Goal: Task Accomplishment & Management: Manage account settings

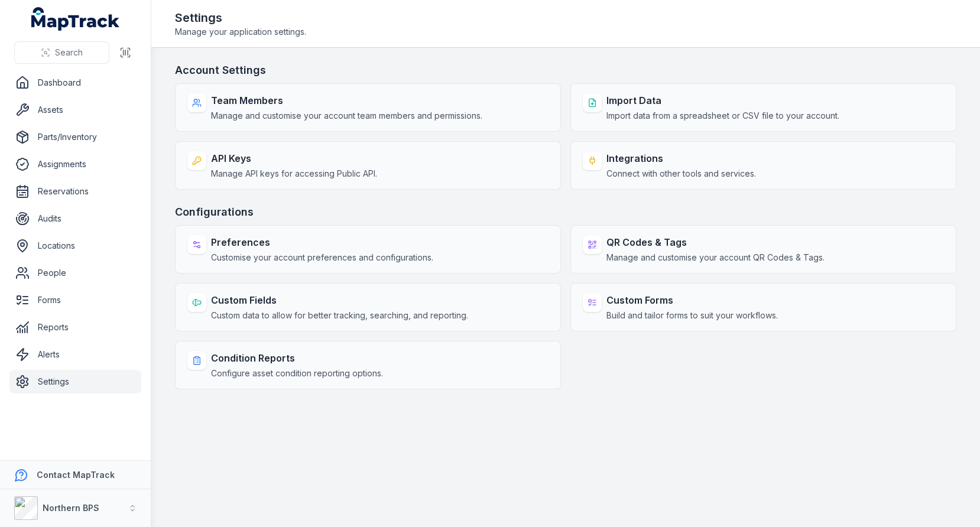
click at [576, 43] on header "Toggle Navigation Settings Manage your application settings." at bounding box center [565, 24] width 829 height 48
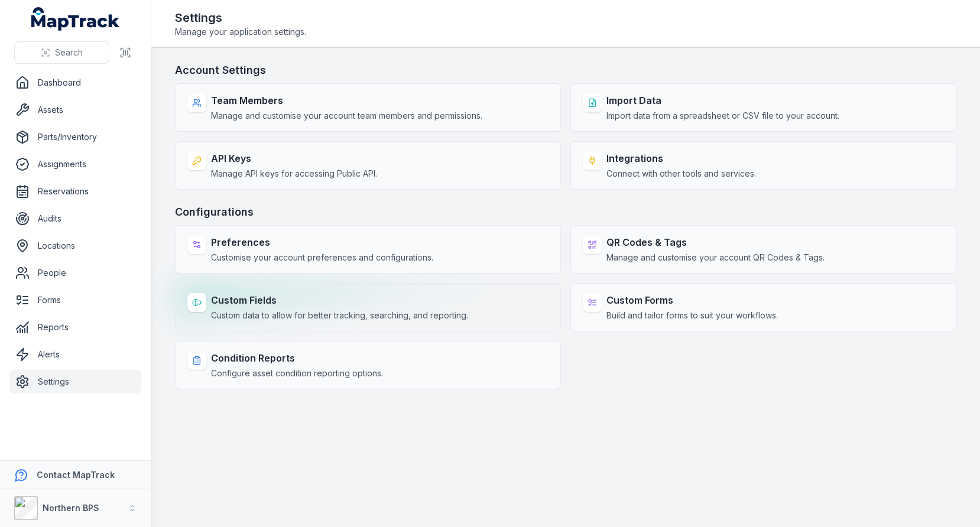
click at [297, 302] on strong "Custom Fields" at bounding box center [339, 300] width 257 height 14
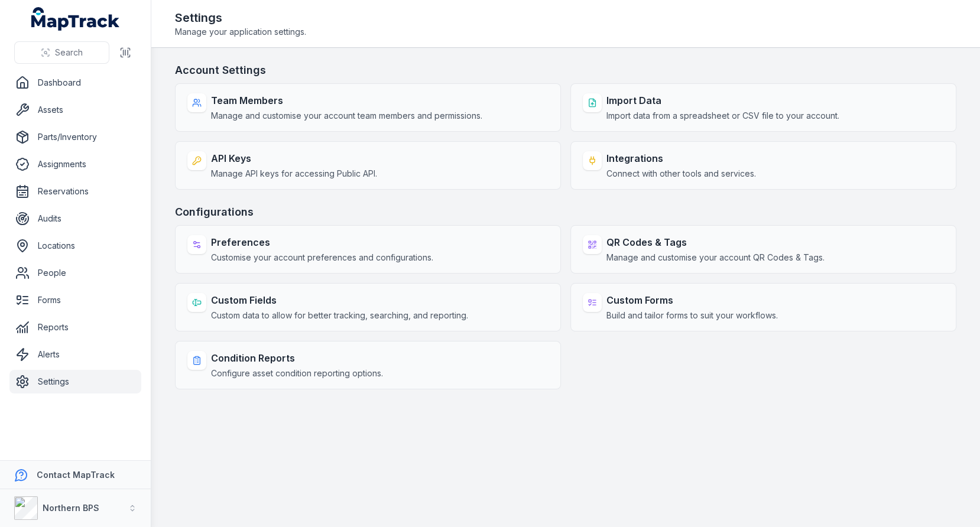
click at [445, 204] on h3 "Configurations" at bounding box center [565, 212] width 781 height 17
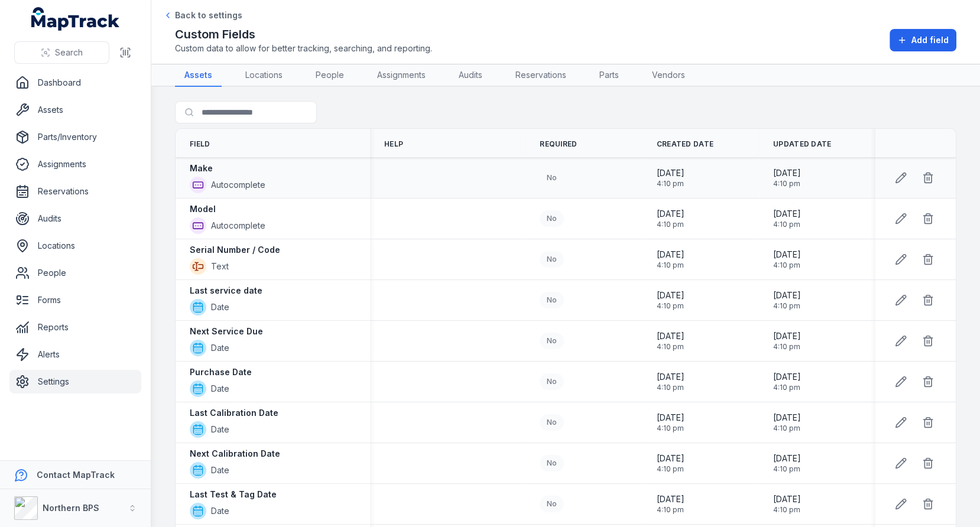
click at [479, 182] on td at bounding box center [447, 178] width 155 height 41
click at [42, 128] on link "Parts/Inventory" at bounding box center [75, 137] width 132 height 24
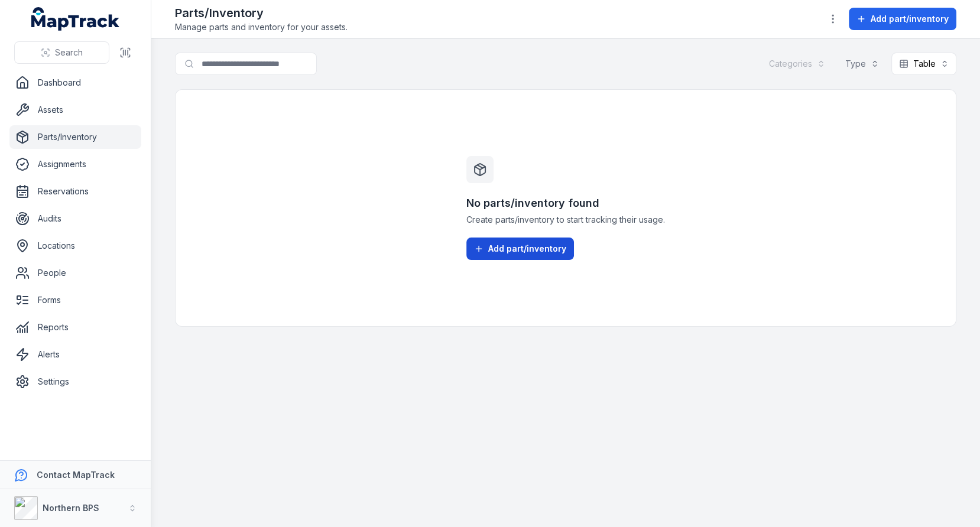
click at [506, 255] on span "Add part/inventory" at bounding box center [527, 249] width 78 height 12
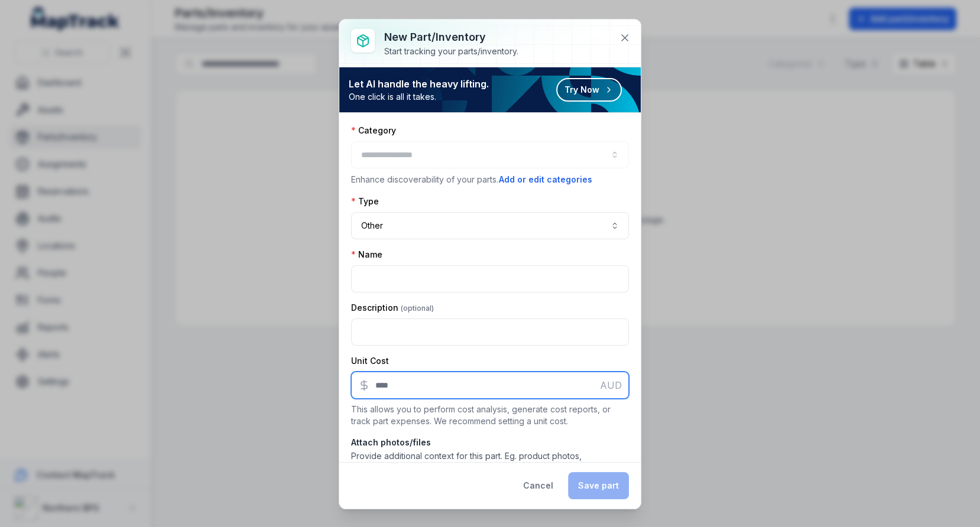
click at [424, 382] on input ":rs9:-form-item-label" at bounding box center [490, 385] width 278 height 27
click at [541, 491] on button "Cancel" at bounding box center [538, 485] width 50 height 27
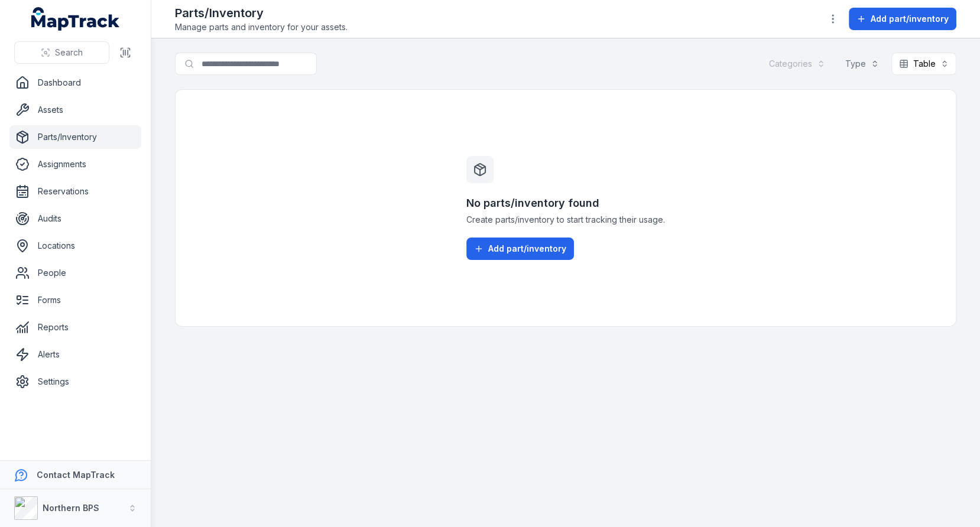
click at [297, 278] on div "No parts/inventory found Create parts/inventory to start tracking their usage. …" at bounding box center [565, 208] width 781 height 238
click at [73, 375] on link "Settings" at bounding box center [75, 382] width 132 height 24
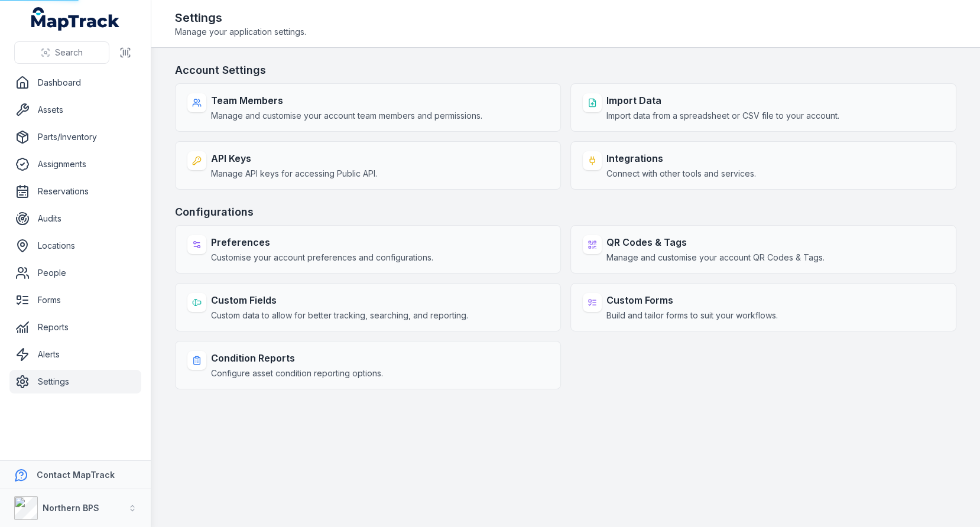
click at [306, 212] on h3 "Configurations" at bounding box center [565, 212] width 781 height 17
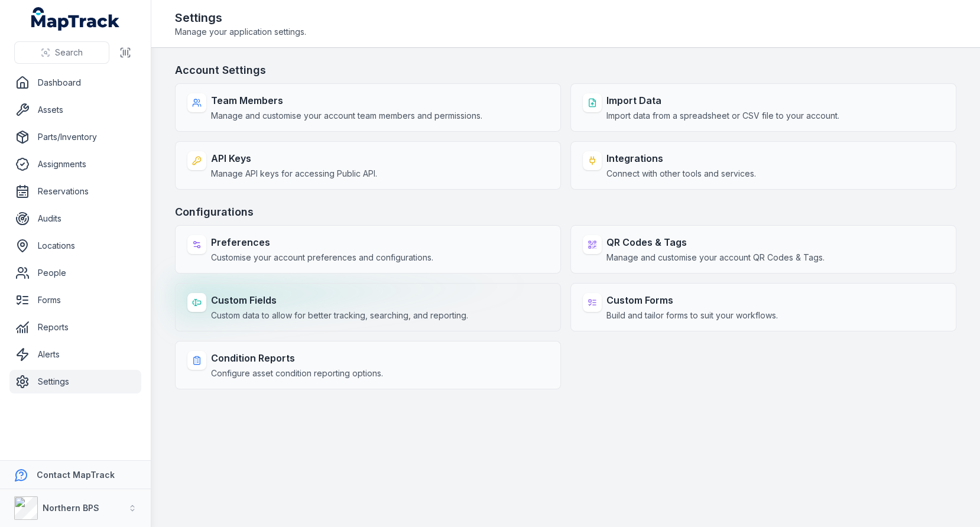
click at [288, 303] on strong "Custom Fields" at bounding box center [339, 300] width 257 height 14
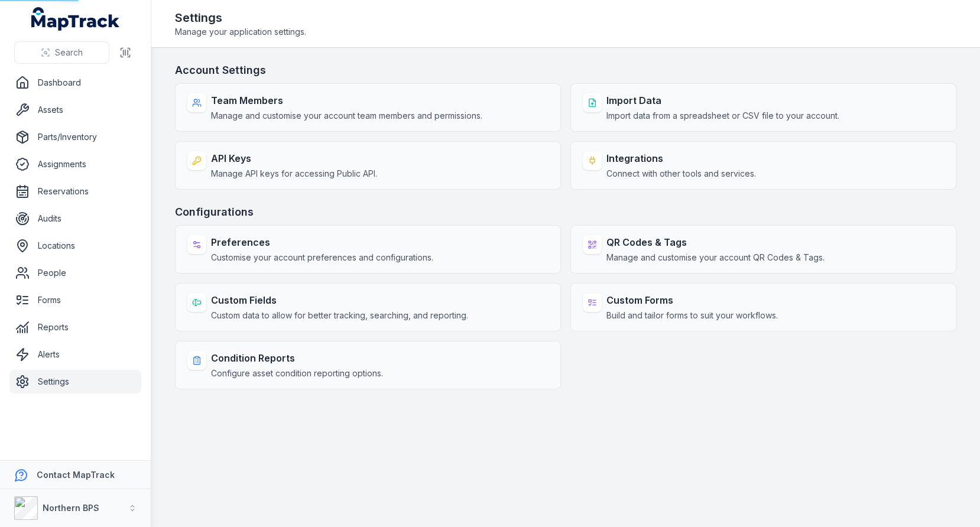
click at [475, 200] on div "Account Settings Team Members Manage and customise your account team members an…" at bounding box center [565, 225] width 781 height 327
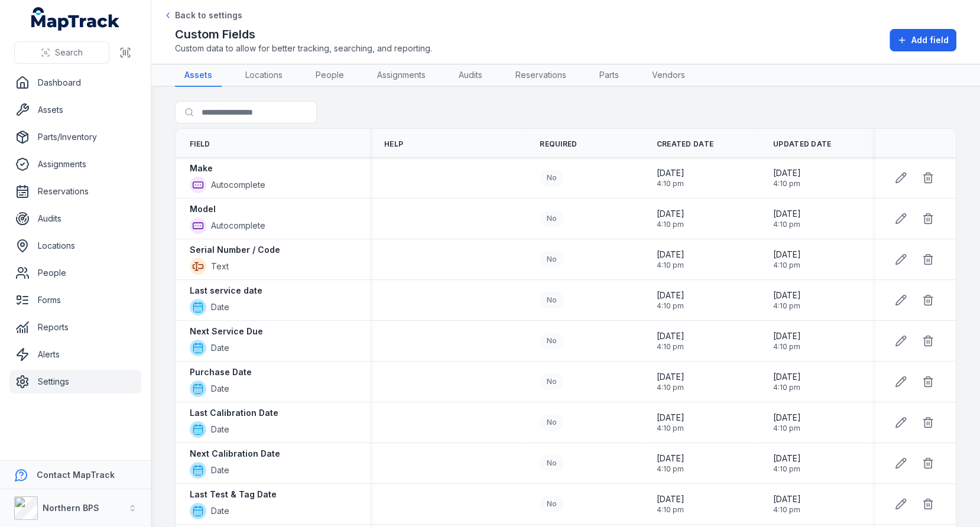
click at [526, 94] on main "Search for fields Field Help Required Created Date Updated Date Make Autocomple…" at bounding box center [565, 307] width 829 height 440
click at [523, 114] on div "Search for fields" at bounding box center [565, 114] width 781 height 27
click at [491, 117] on div "Search for fields" at bounding box center [565, 114] width 781 height 27
click at [69, 377] on link "Settings" at bounding box center [75, 382] width 132 height 24
click at [446, 115] on div "Search for fields" at bounding box center [565, 114] width 781 height 27
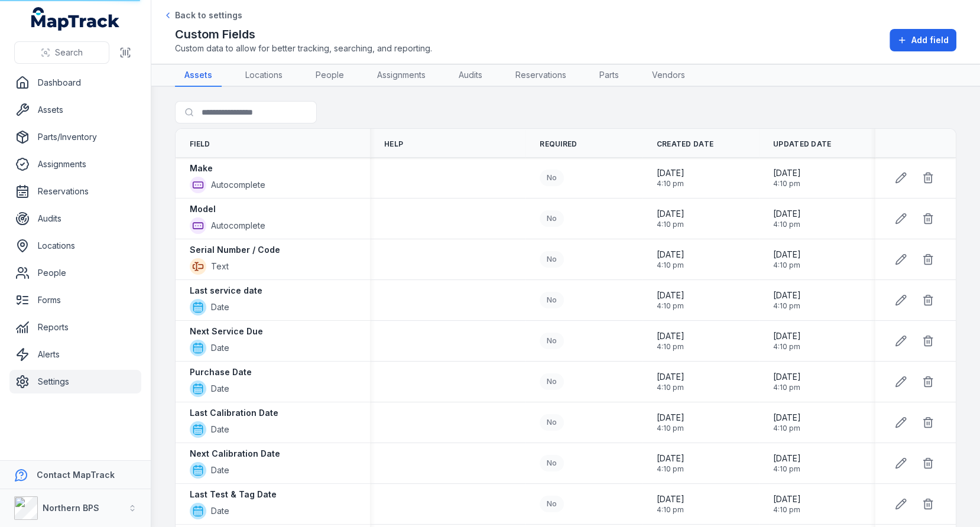
click at [523, 124] on div "Search for fields" at bounding box center [565, 114] width 781 height 27
click at [460, 106] on div "Search for fields" at bounding box center [565, 114] width 781 height 27
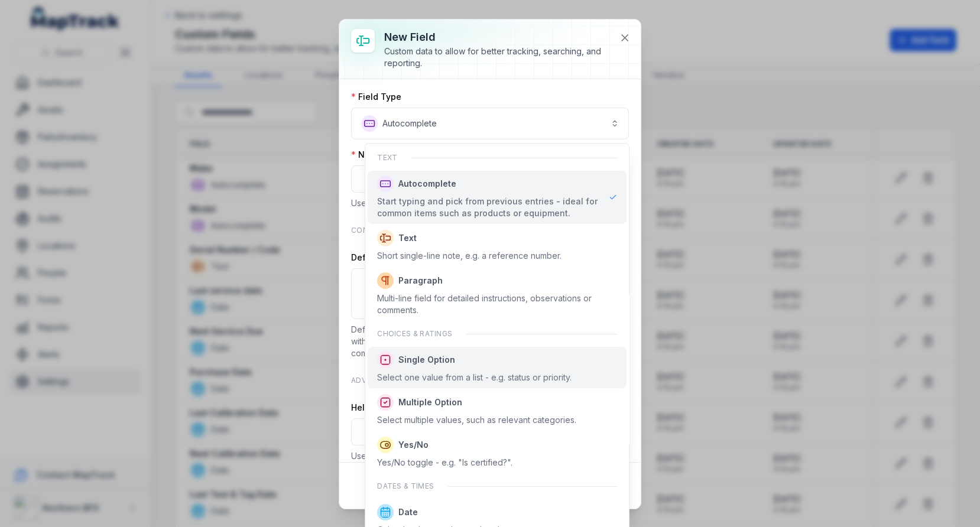
scroll to position [642, 0]
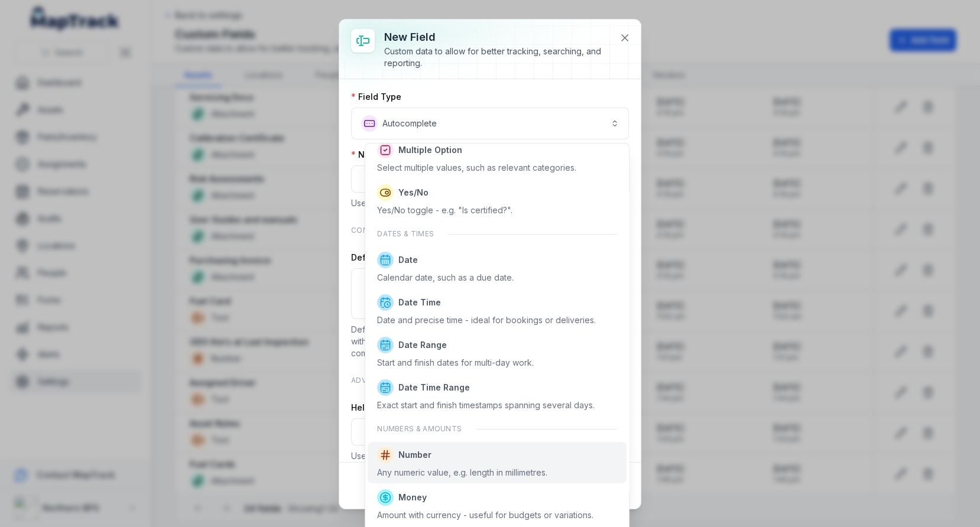
click at [443, 444] on div "Number Any numeric value, e.g. length in millimetres." at bounding box center [497, 462] width 258 height 41
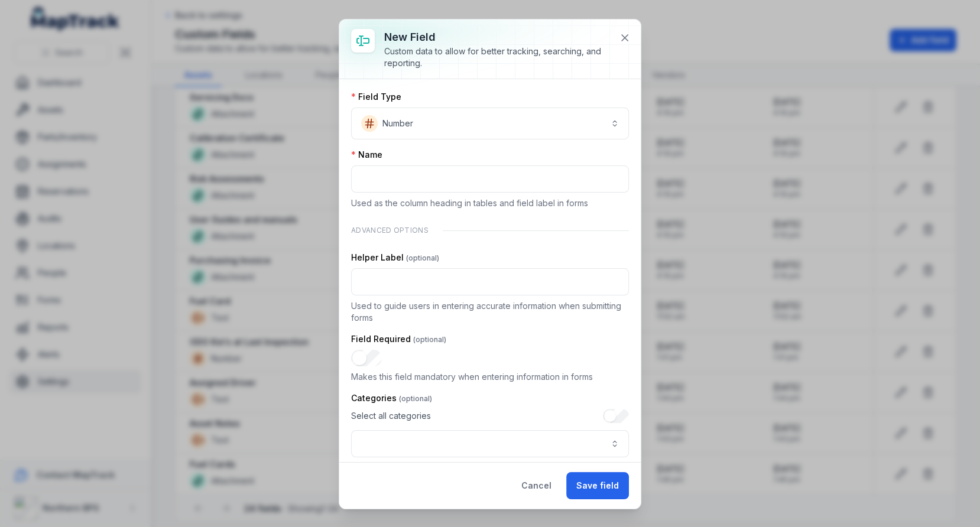
click at [406, 160] on div "Name" at bounding box center [490, 155] width 278 height 12
click at [400, 178] on input ":r8:-form-item-label" at bounding box center [490, 179] width 278 height 27
paste input "**********"
click at [468, 166] on input "**********" at bounding box center [490, 179] width 278 height 27
type input "**********"
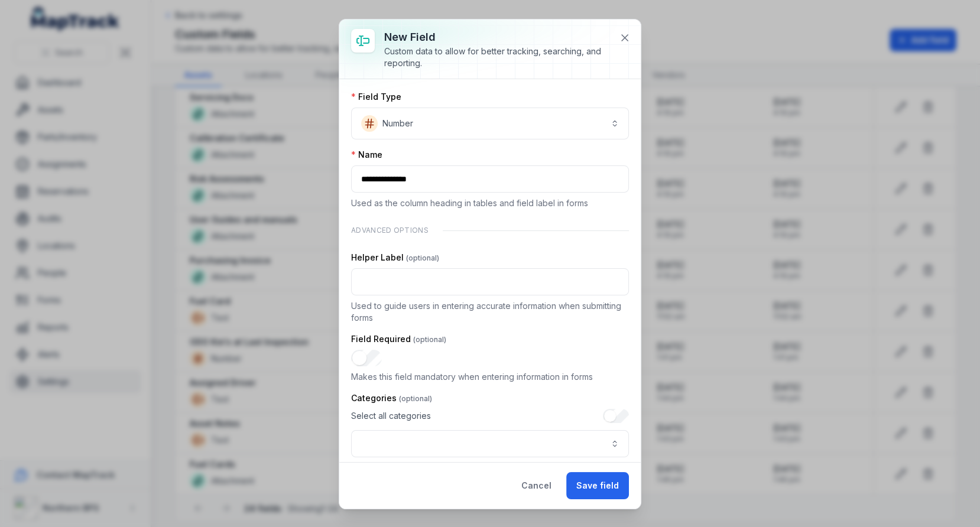
click at [489, 153] on div "Name" at bounding box center [490, 155] width 278 height 12
click at [492, 282] on input ":ra:-form-item-label" at bounding box center [490, 281] width 278 height 27
click at [410, 309] on p "Used to guide users in entering accurate information when submitting forms" at bounding box center [490, 312] width 278 height 24
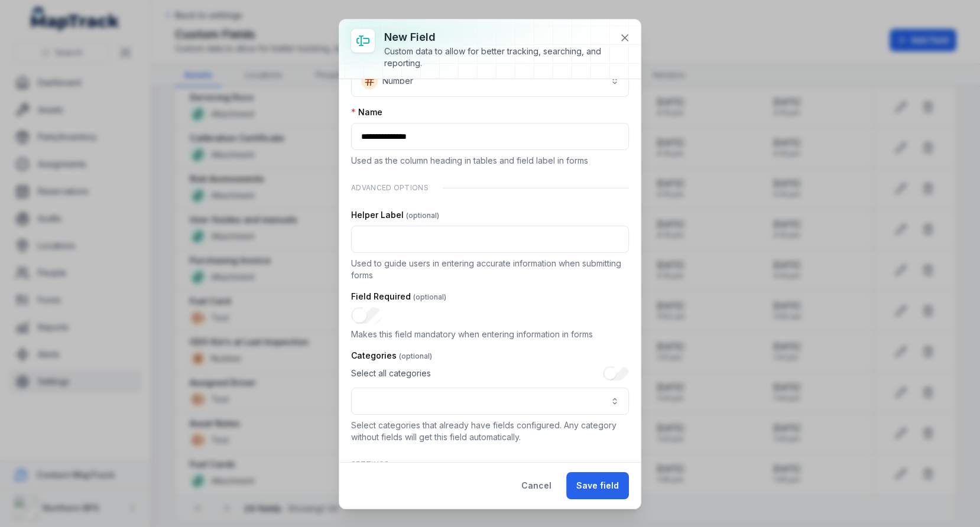
scroll to position [76, 0]
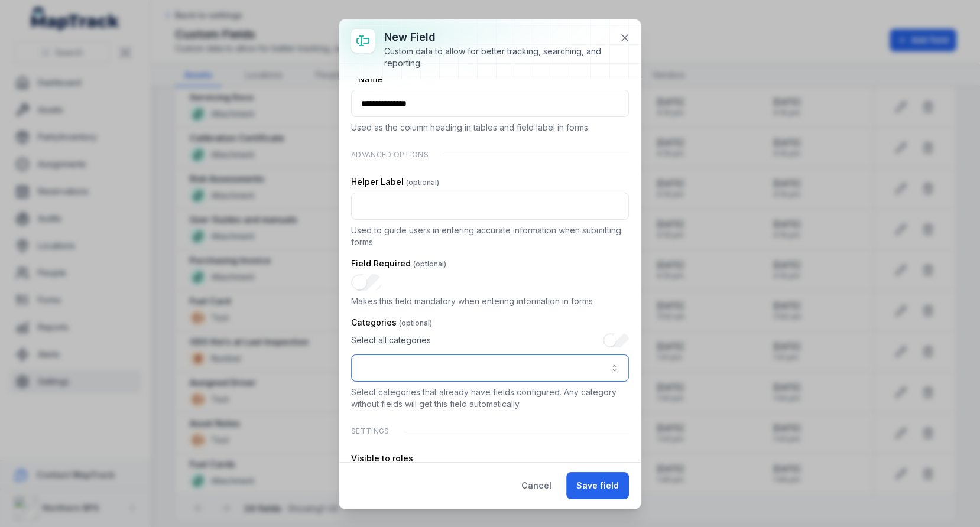
click at [424, 359] on button ":r12:-form-item-label" at bounding box center [490, 368] width 278 height 27
click at [417, 395] on span "Vehicles & Fleet" at bounding box center [394, 397] width 63 height 12
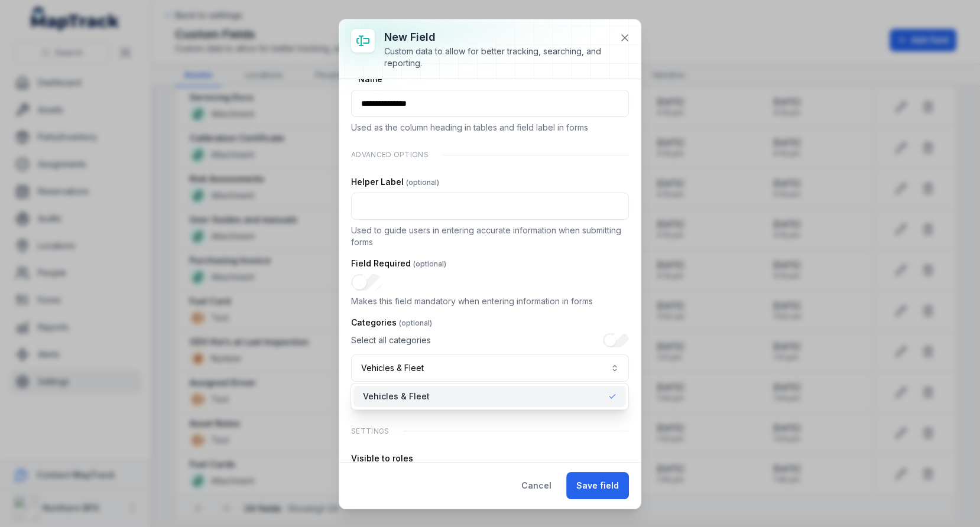
click at [520, 297] on div "**********" at bounding box center [490, 270] width 278 height 510
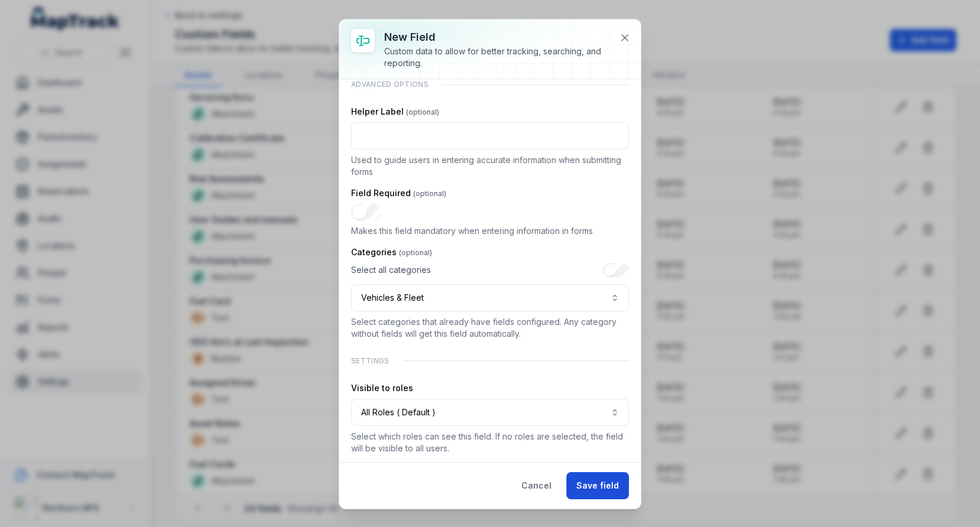
click at [590, 479] on button "Save field" at bounding box center [597, 485] width 63 height 27
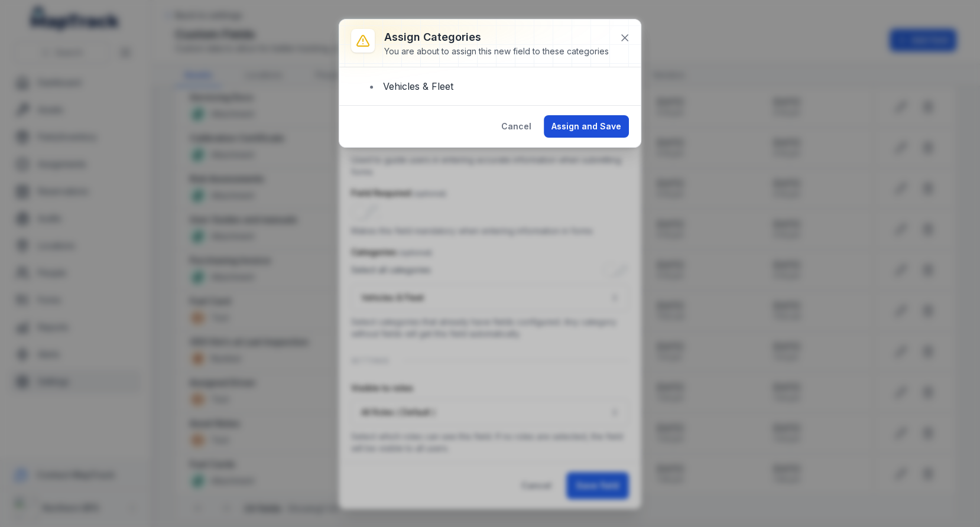
click at [593, 121] on button "Assign and Save" at bounding box center [586, 126] width 85 height 22
